Goal: Transaction & Acquisition: Purchase product/service

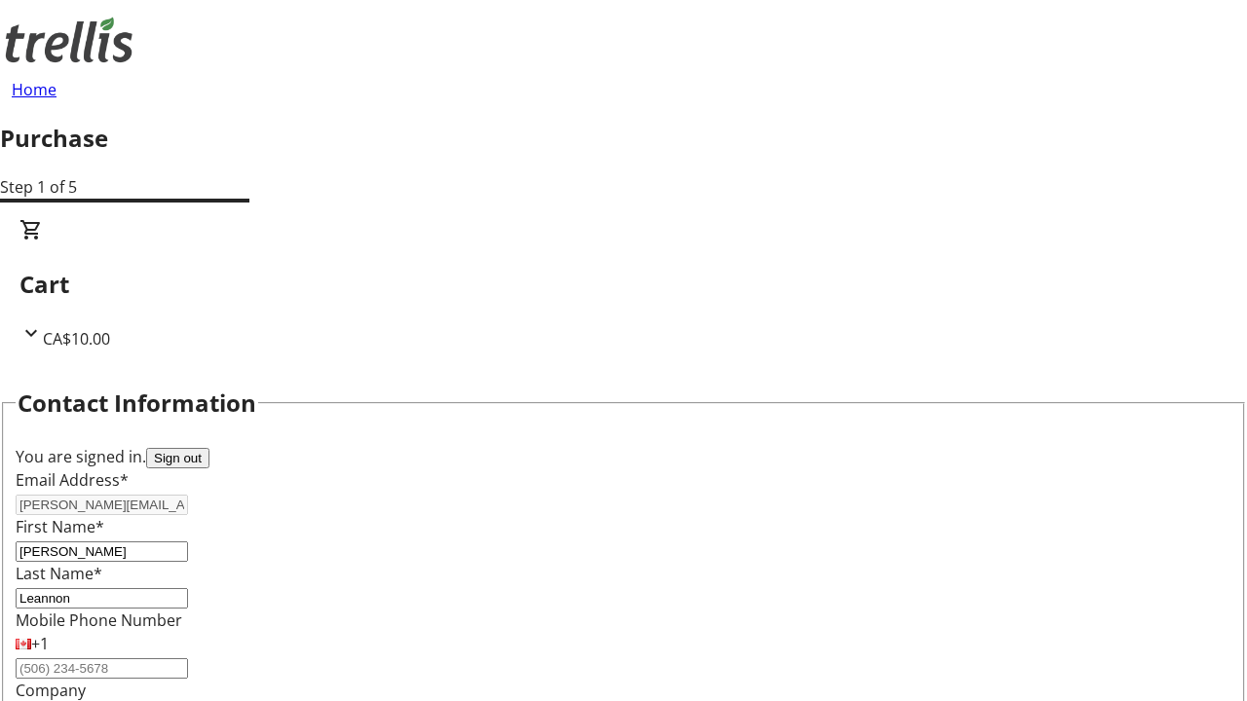
select select "CA"
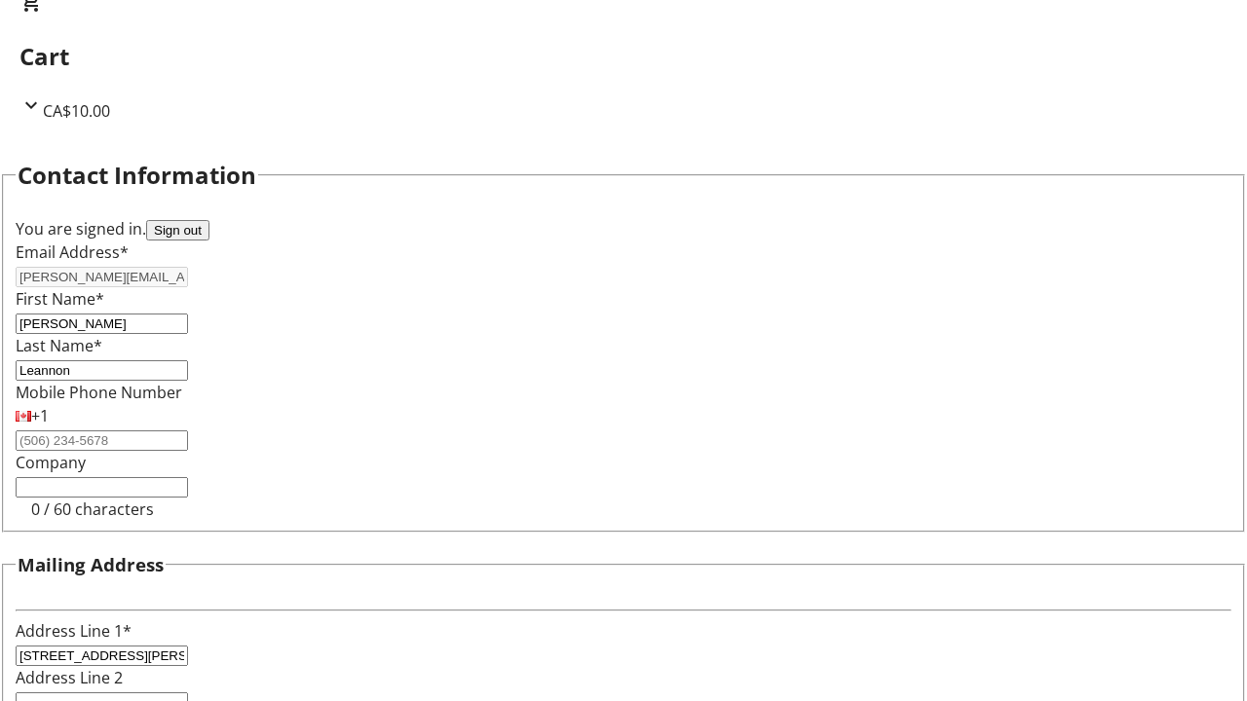
select select "BC"
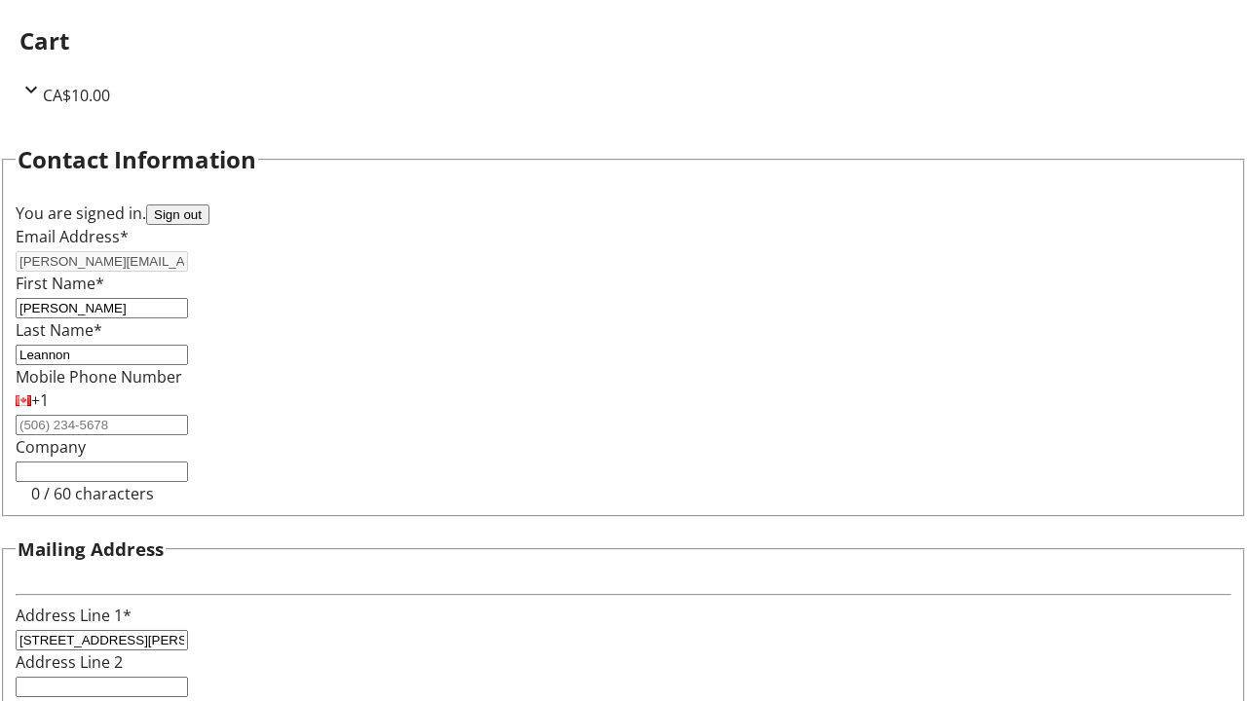
type input "Kelowna"
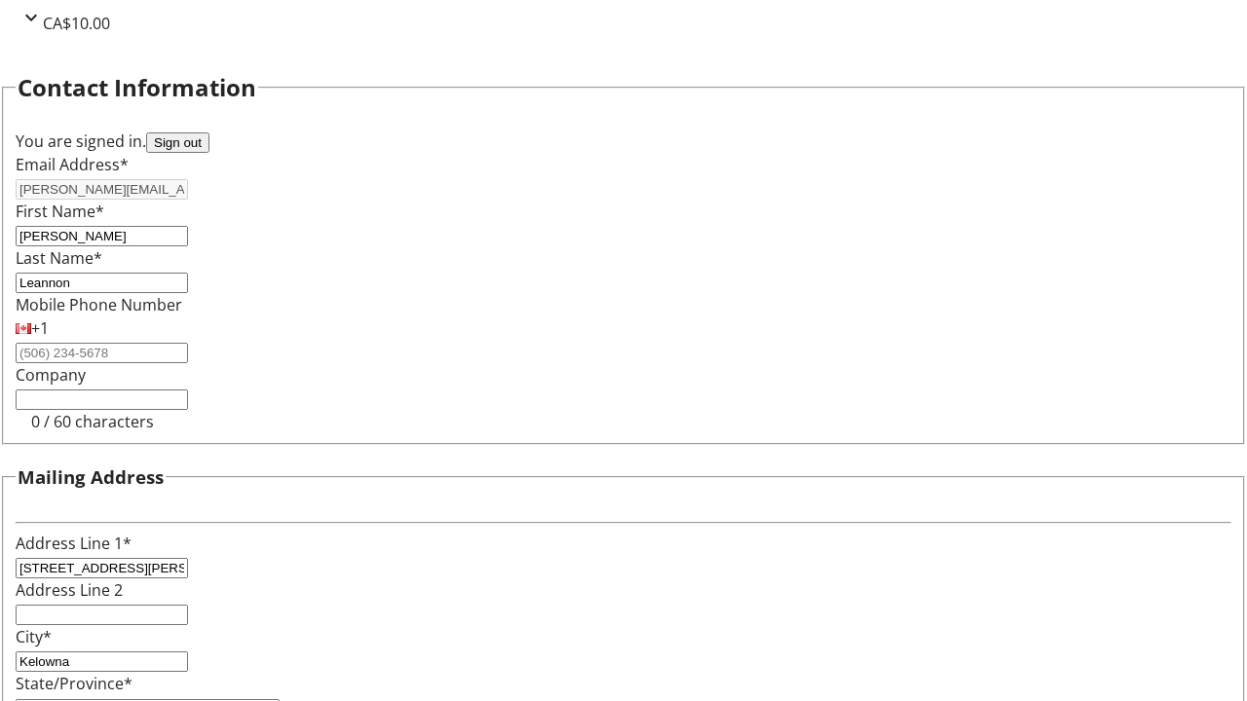
type input "V1Y 0C2"
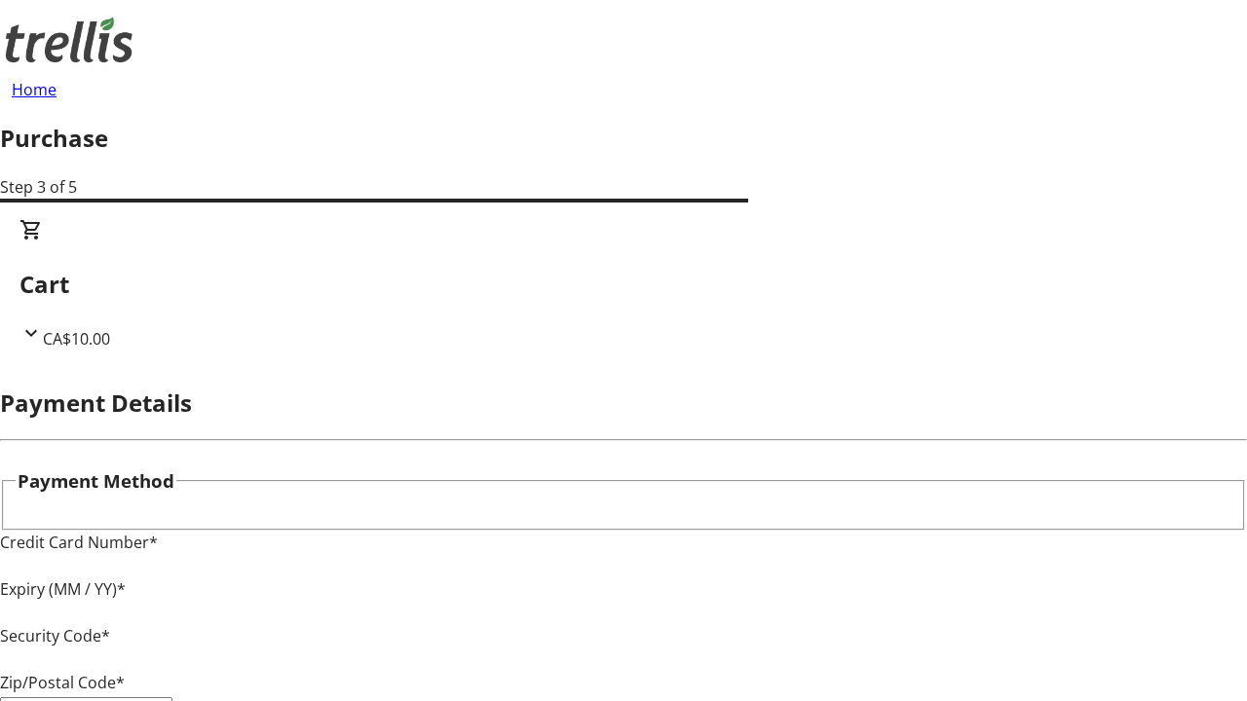
type input "V1Y 0C2"
